Goal: Task Accomplishment & Management: Manage account settings

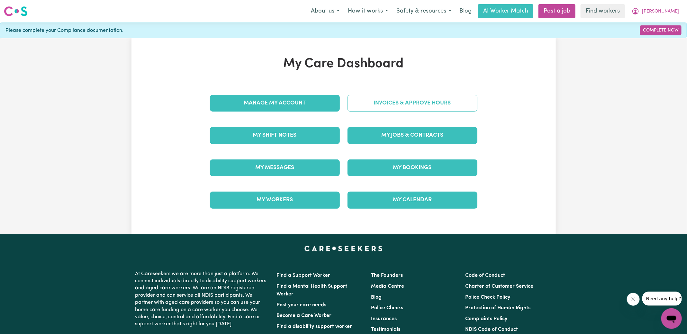
click at [406, 104] on link "Invoices & Approve Hours" at bounding box center [412, 103] width 130 height 17
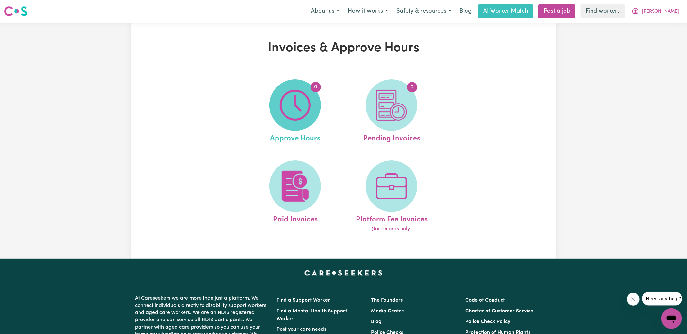
click at [291, 109] on img at bounding box center [295, 105] width 31 height 31
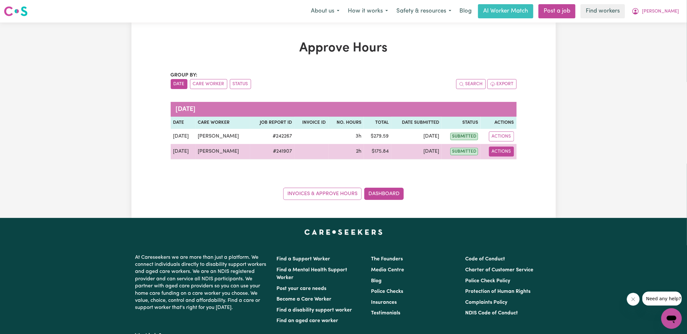
click at [496, 152] on button "Actions" at bounding box center [501, 152] width 25 height 10
click at [516, 169] on link "View Job Report" at bounding box center [517, 166] width 55 height 13
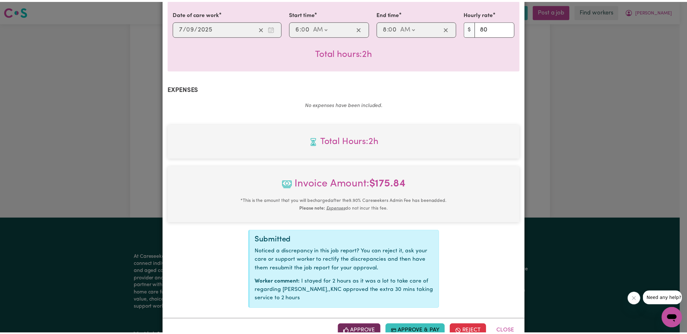
scroll to position [177, 0]
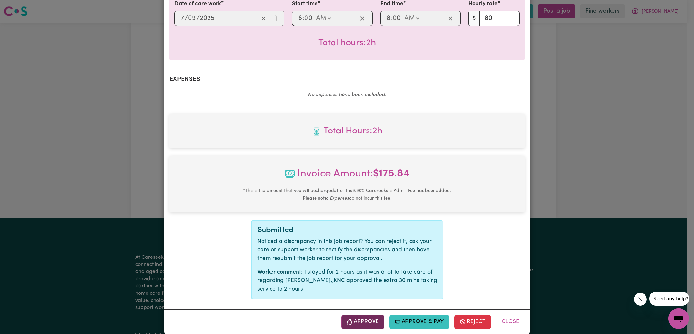
click at [360, 315] on button "Approve" at bounding box center [362, 322] width 43 height 14
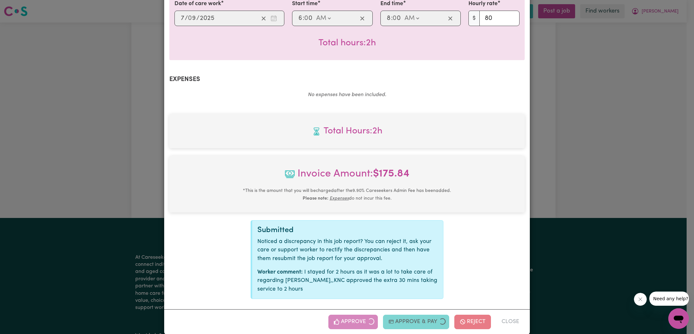
click at [614, 173] on div "Job Report # 241907 - [PERSON_NAME] Summary Job report # 241907 Client name: [P…" at bounding box center [347, 167] width 694 height 334
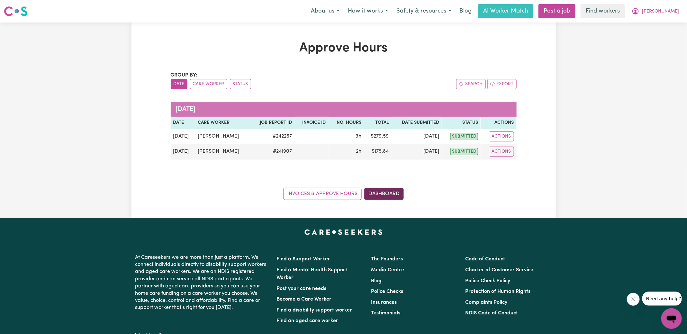
click at [382, 194] on link "Dashboard" at bounding box center [384, 194] width 40 height 12
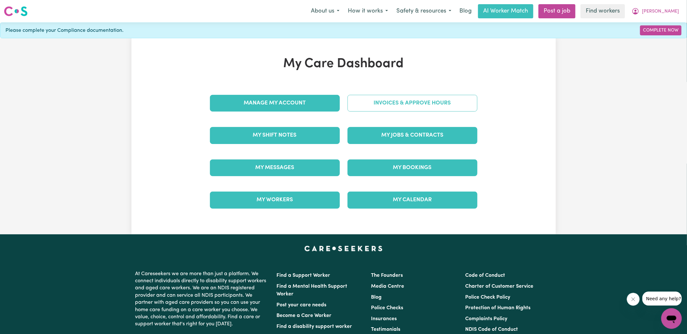
click at [405, 100] on link "Invoices & Approve Hours" at bounding box center [412, 103] width 130 height 17
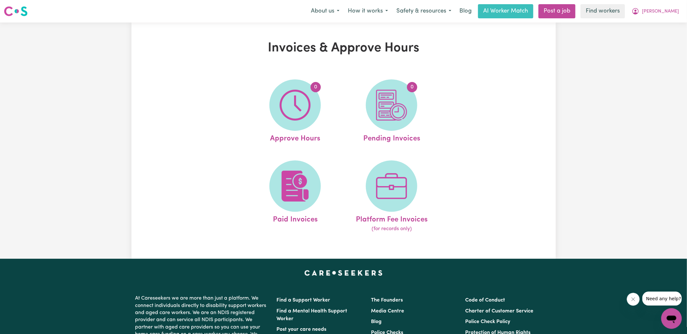
click at [405, 104] on img at bounding box center [391, 105] width 31 height 31
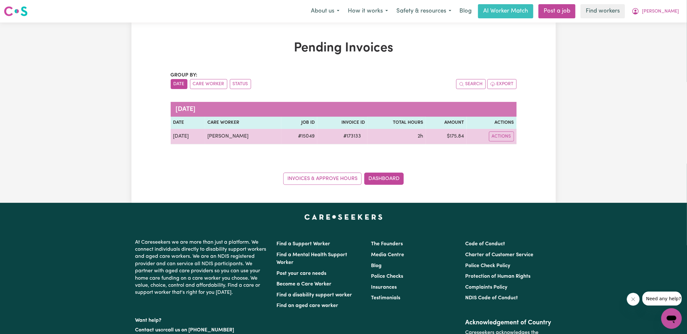
click at [347, 137] on span "# 173133" at bounding box center [351, 136] width 25 height 8
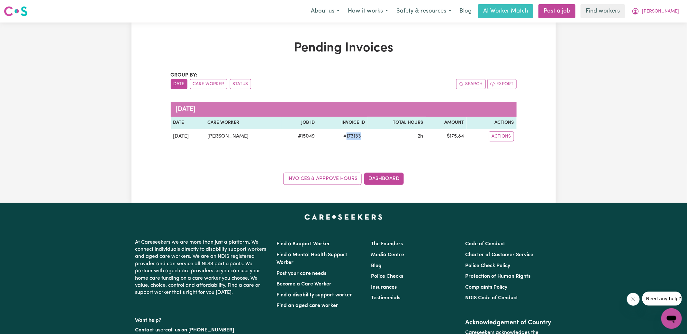
copy span "173133"
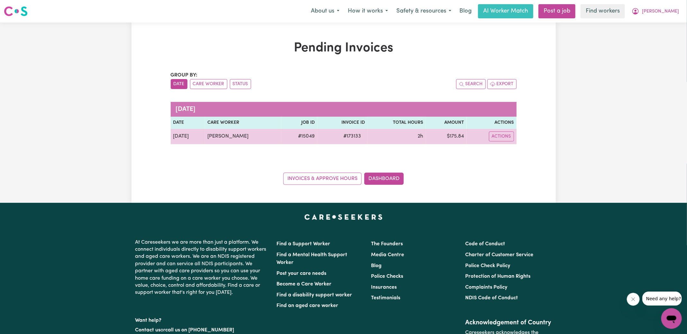
click at [454, 139] on td "$ 175.84" at bounding box center [446, 136] width 41 height 15
click at [453, 140] on td "$ 175.84" at bounding box center [446, 136] width 41 height 15
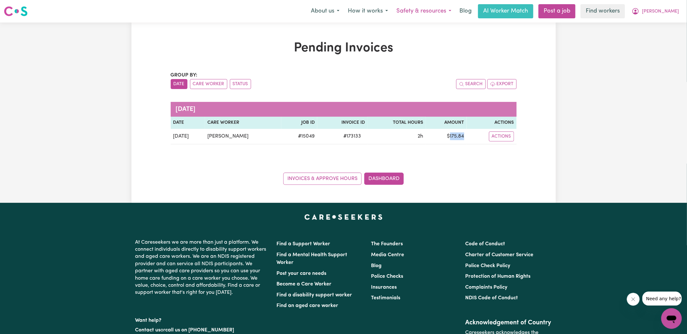
copy td "175.84"
click at [639, 12] on icon "My Account" at bounding box center [635, 11] width 8 height 8
click at [659, 38] on link "Logout" at bounding box center [657, 37] width 51 height 12
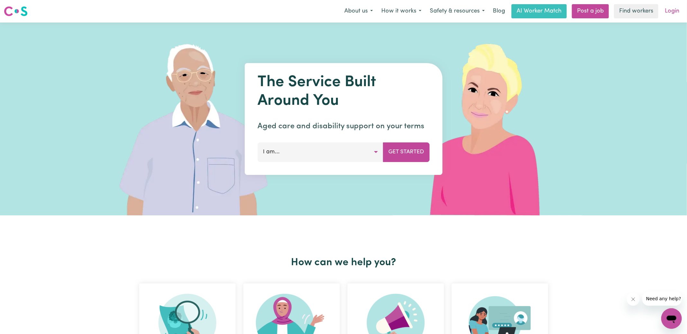
click at [669, 13] on link "Login" at bounding box center [672, 11] width 22 height 14
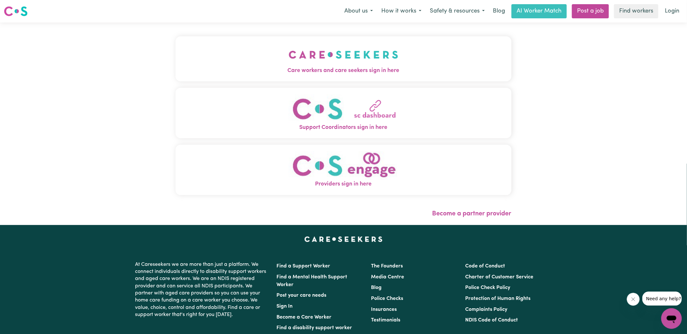
click at [363, 71] on span "Care workers and care seekers sign in here" at bounding box center [343, 71] width 336 height 8
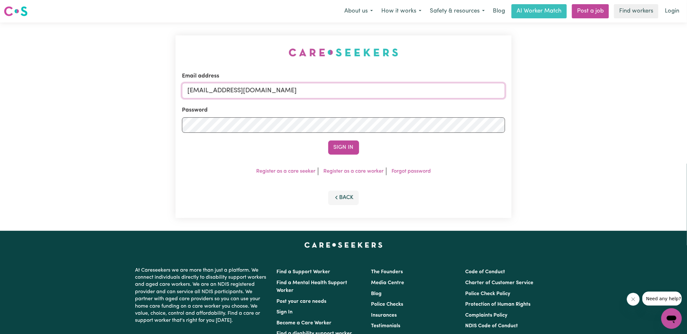
drag, startPoint x: 219, startPoint y: 92, endPoint x: 574, endPoint y: 116, distance: 355.2
click at [574, 117] on div "Email address [EMAIL_ADDRESS][DOMAIN_NAME] Password Sign In Register as a care …" at bounding box center [343, 126] width 687 height 208
type input "[EMAIL_ADDRESS][DOMAIN_NAME]"
click at [328, 140] on button "Sign In" at bounding box center [343, 147] width 31 height 14
